Goal: Task Accomplishment & Management: Manage account settings

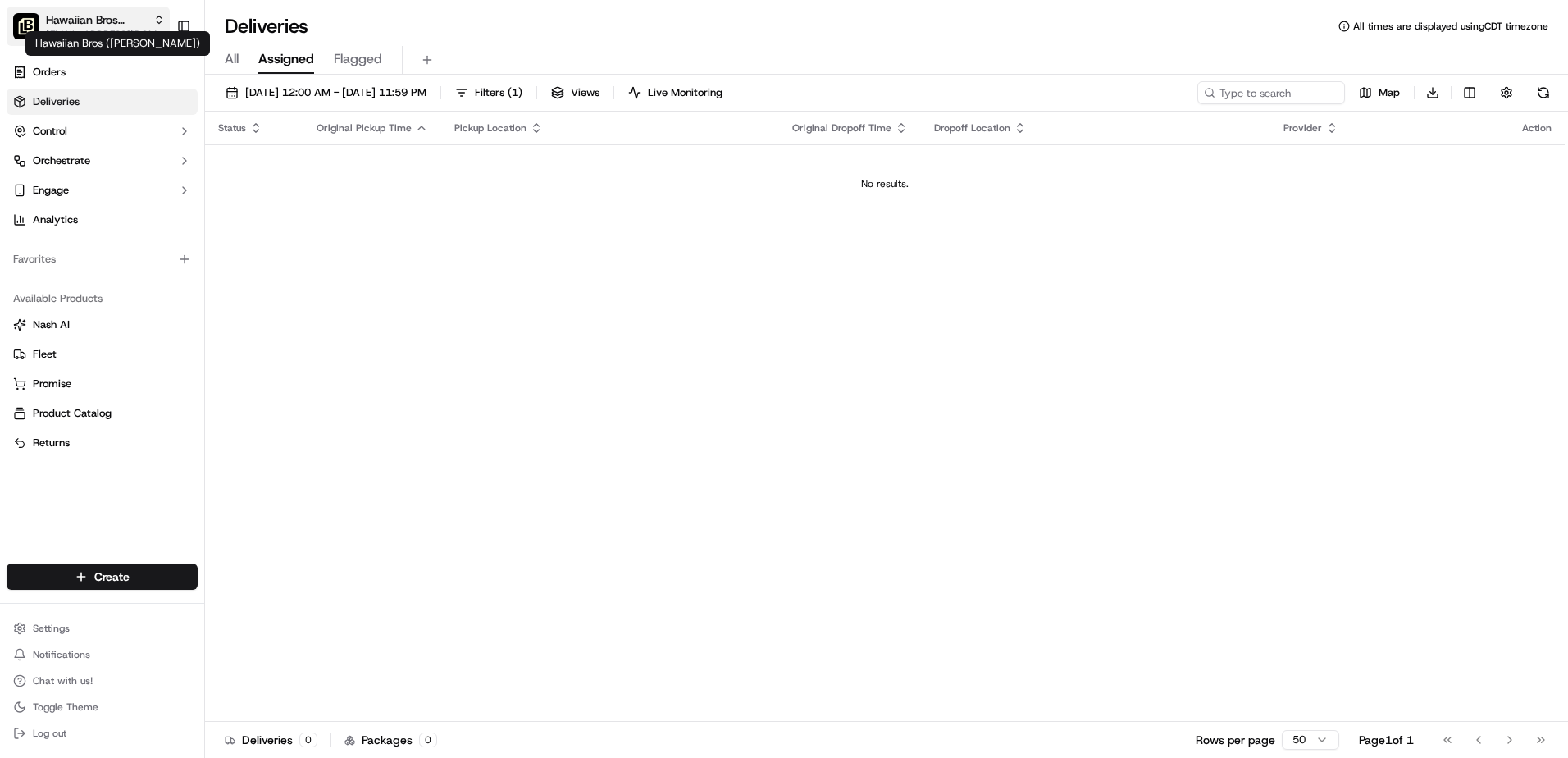
click at [118, 25] on span "Hawaiian Bros ([PERSON_NAME])" at bounding box center [96, 20] width 101 height 16
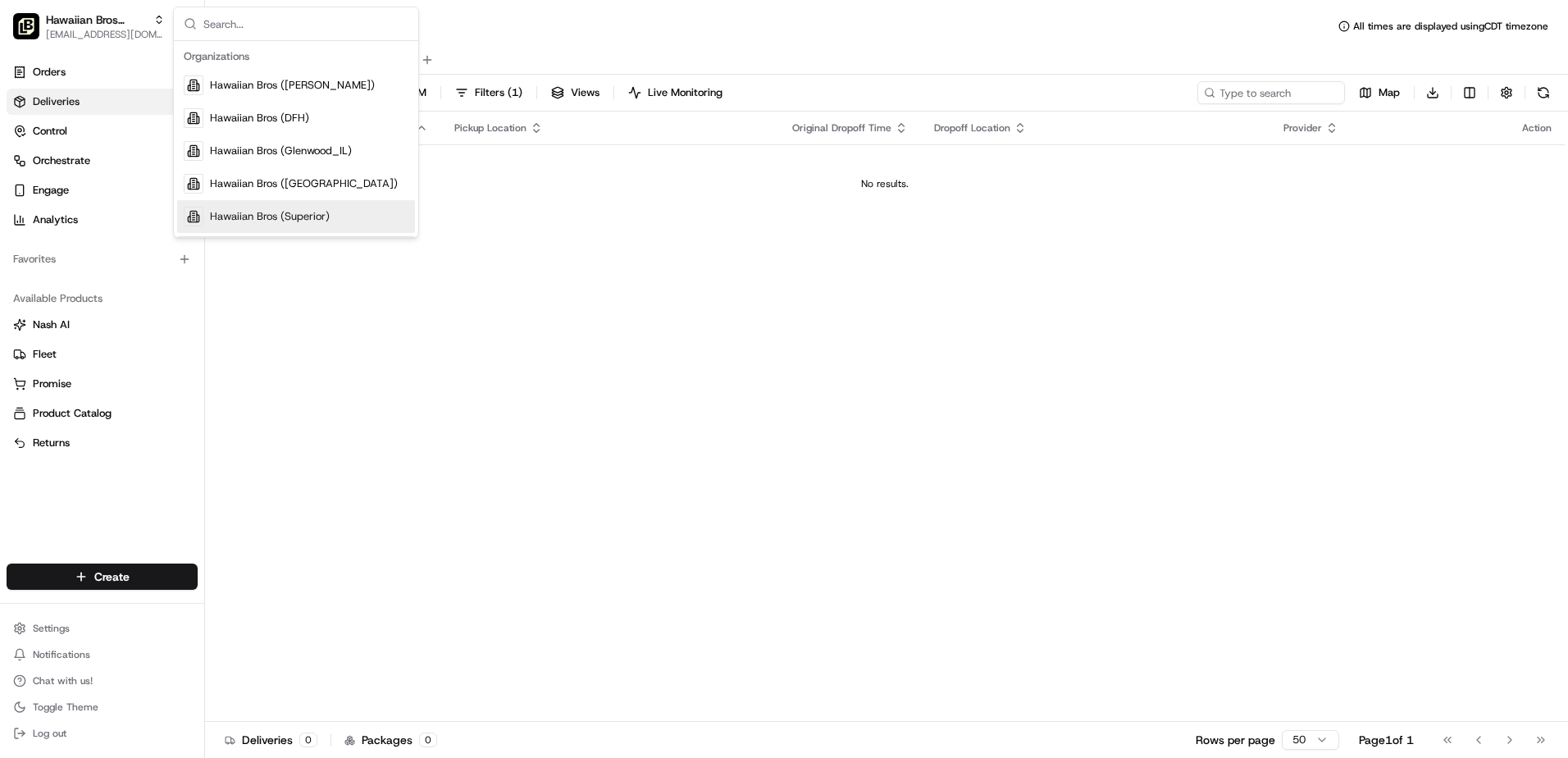
click at [1003, 242] on div "Status Original Pickup Time Pickup Location Original Dropoff Time Dropoff Locat…" at bounding box center [885, 417] width 1359 height 610
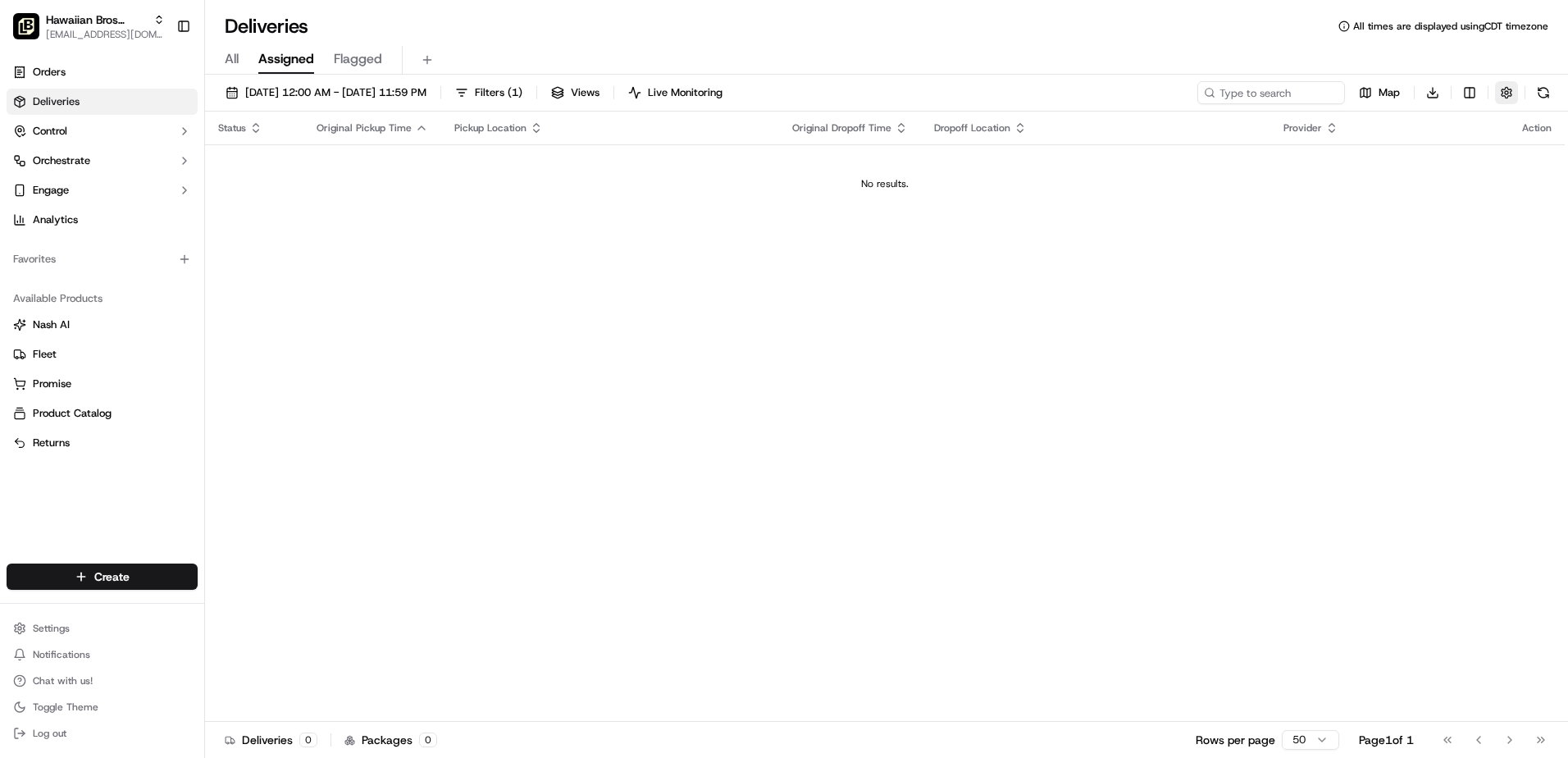
click at [1504, 97] on button "button" at bounding box center [1505, 92] width 23 height 23
click at [1504, 94] on button "button" at bounding box center [1505, 92] width 23 height 23
click at [156, 30] on span "[EMAIL_ADDRESS][DOMAIN_NAME]" at bounding box center [105, 34] width 119 height 13
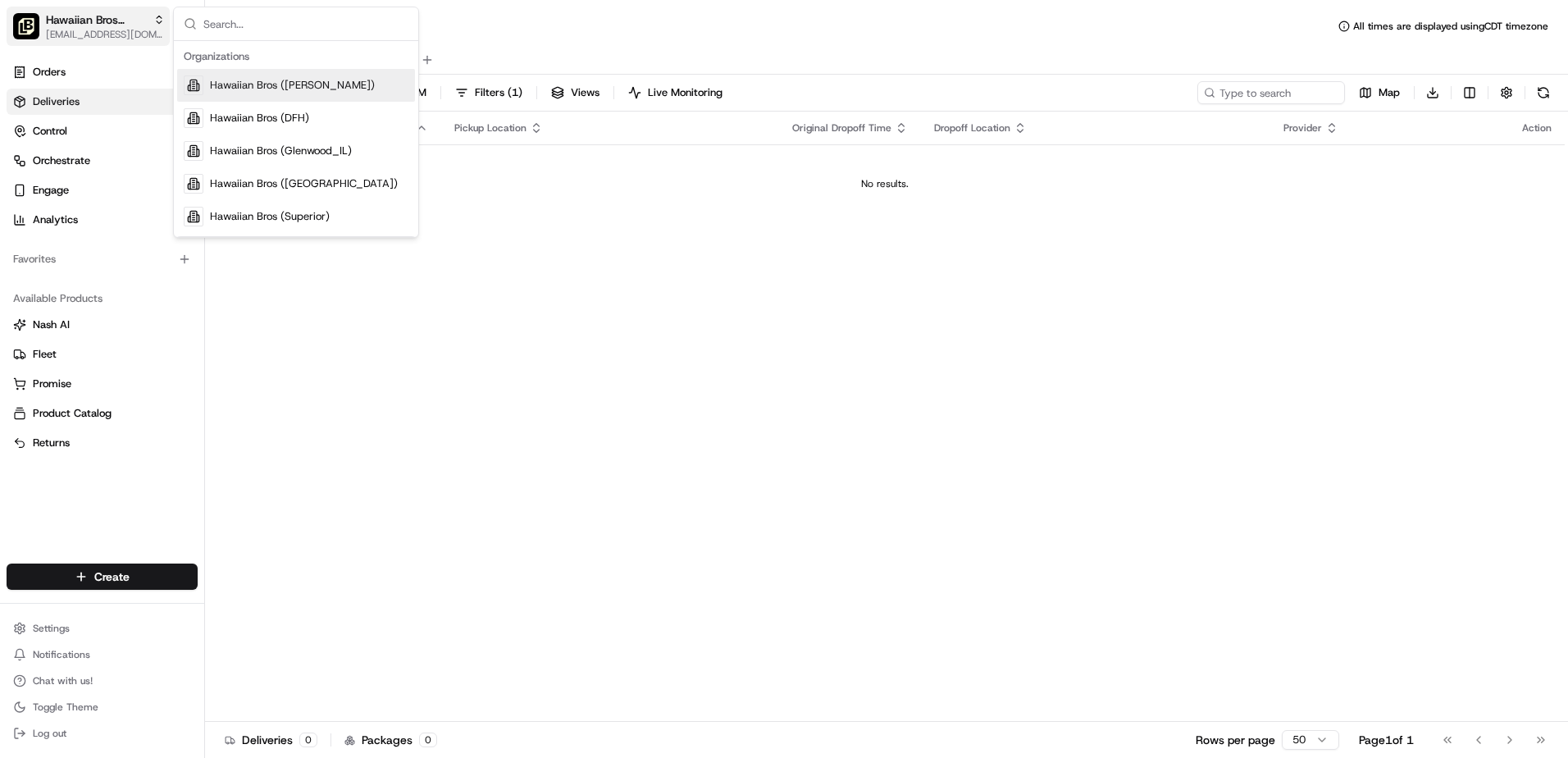
click at [157, 30] on span "[EMAIL_ADDRESS][DOMAIN_NAME]" at bounding box center [105, 34] width 119 height 13
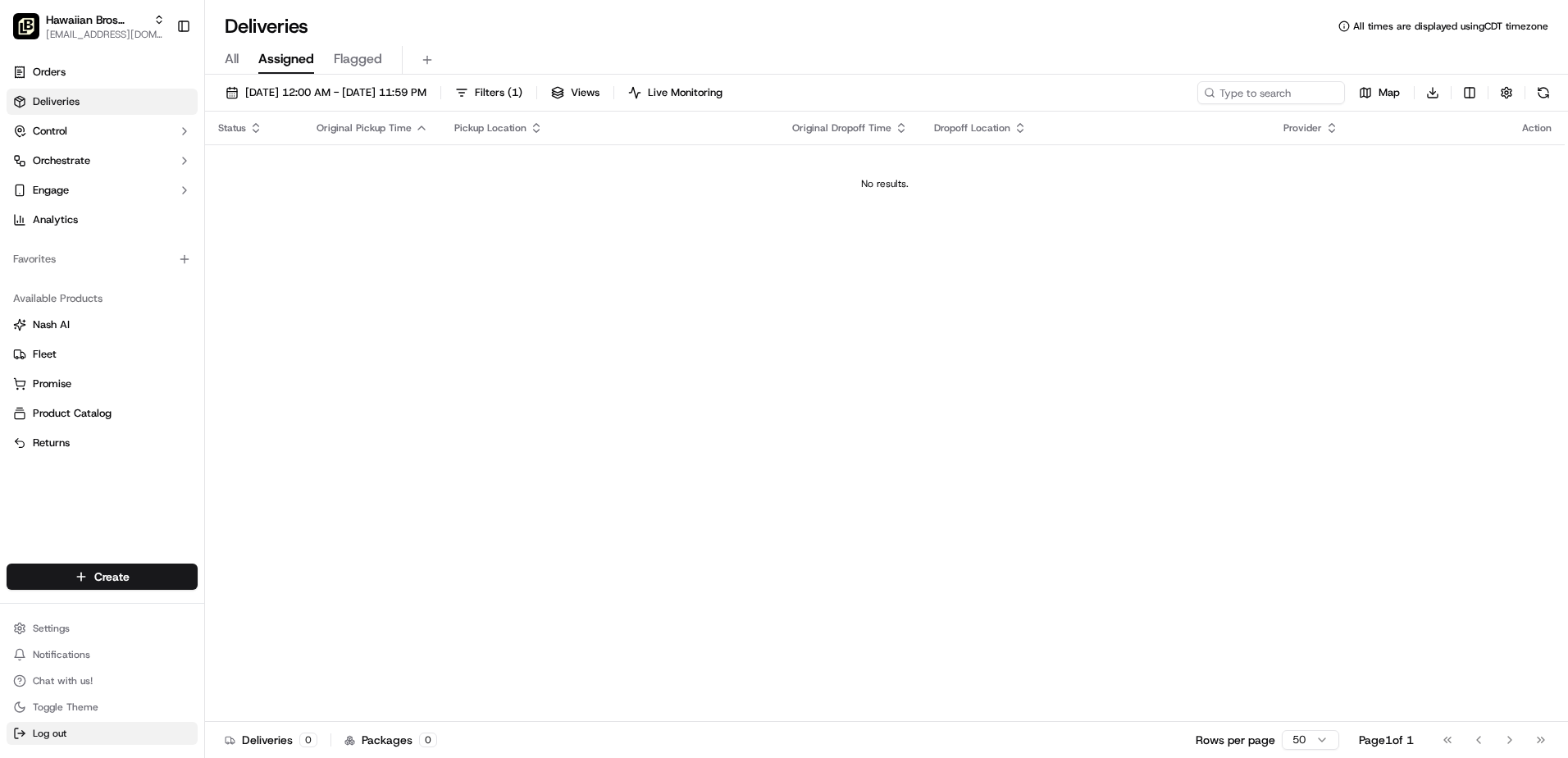
click at [52, 728] on span "Log out" at bounding box center [49, 733] width 34 height 13
